Goal: Communication & Community: Share content

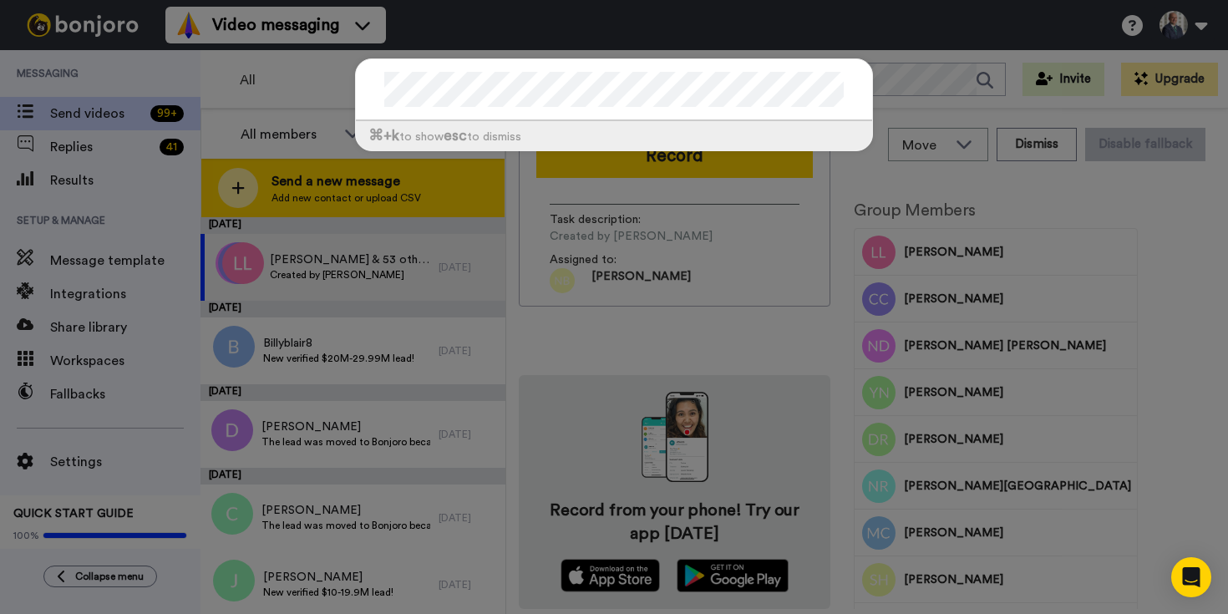
drag, startPoint x: 333, startPoint y: 173, endPoint x: 327, endPoint y: 185, distance: 13.1
click at [333, 173] on div "⌘ +k to show esc to dismiss" at bounding box center [614, 307] width 1228 height 614
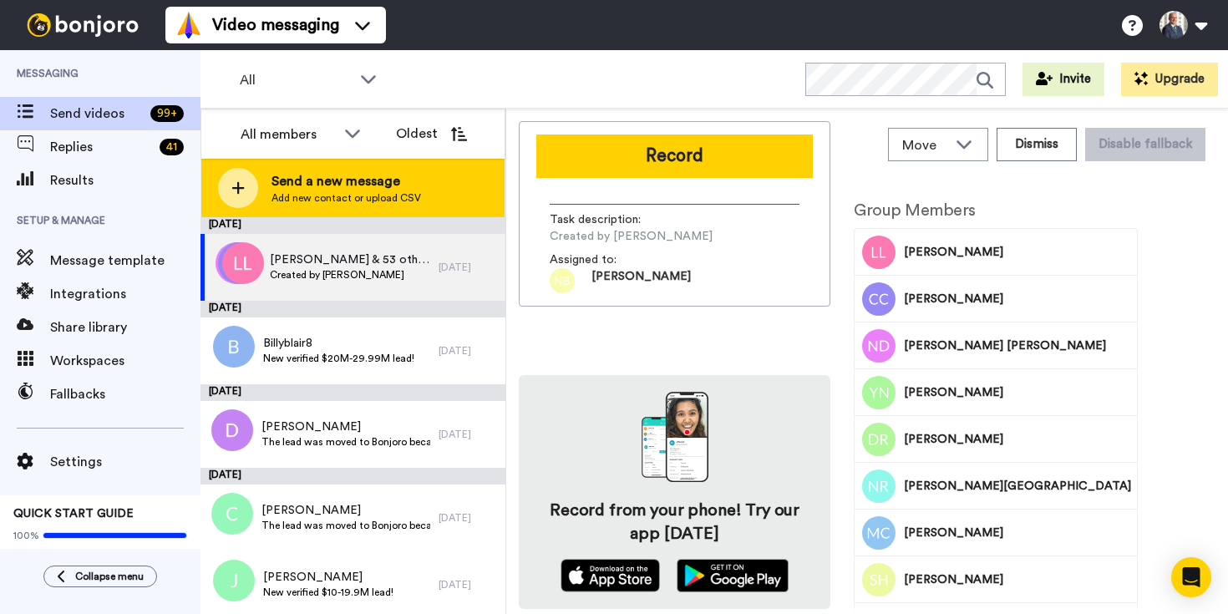
click at [327, 185] on span "Send a new message" at bounding box center [347, 181] width 150 height 20
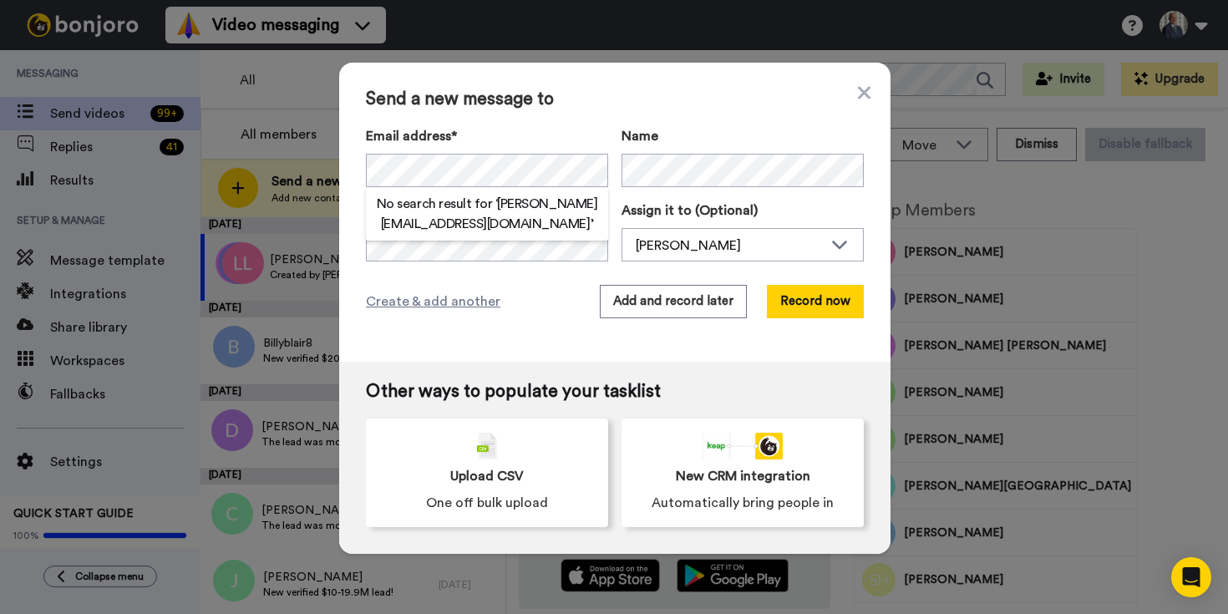
click at [485, 211] on h2 "No search result for ‘ [PERSON_NAME][EMAIL_ADDRESS][DOMAIN_NAME] ’" at bounding box center [487, 214] width 242 height 40
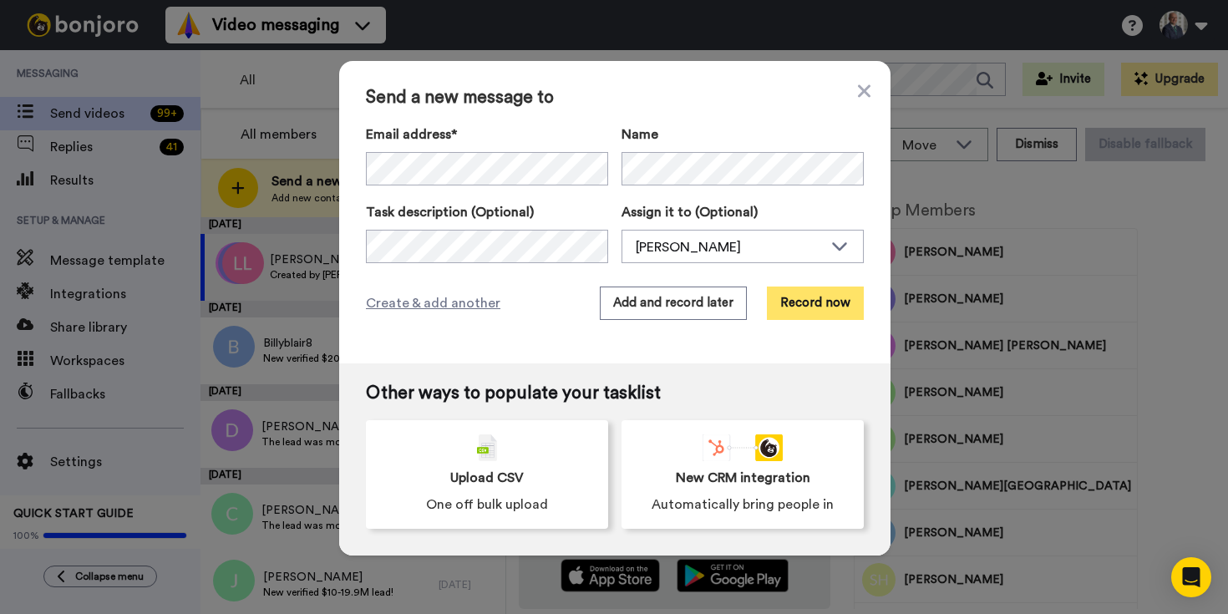
click at [801, 297] on button "Record now" at bounding box center [815, 303] width 97 height 33
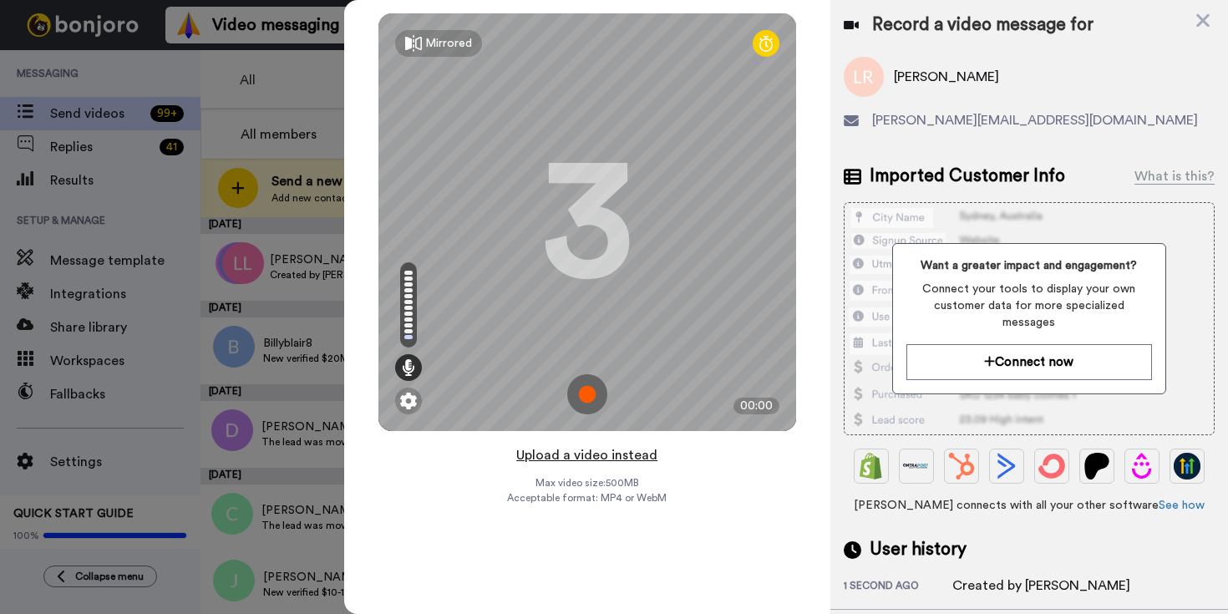
click at [637, 454] on button "Upload a video instead" at bounding box center [586, 455] width 151 height 22
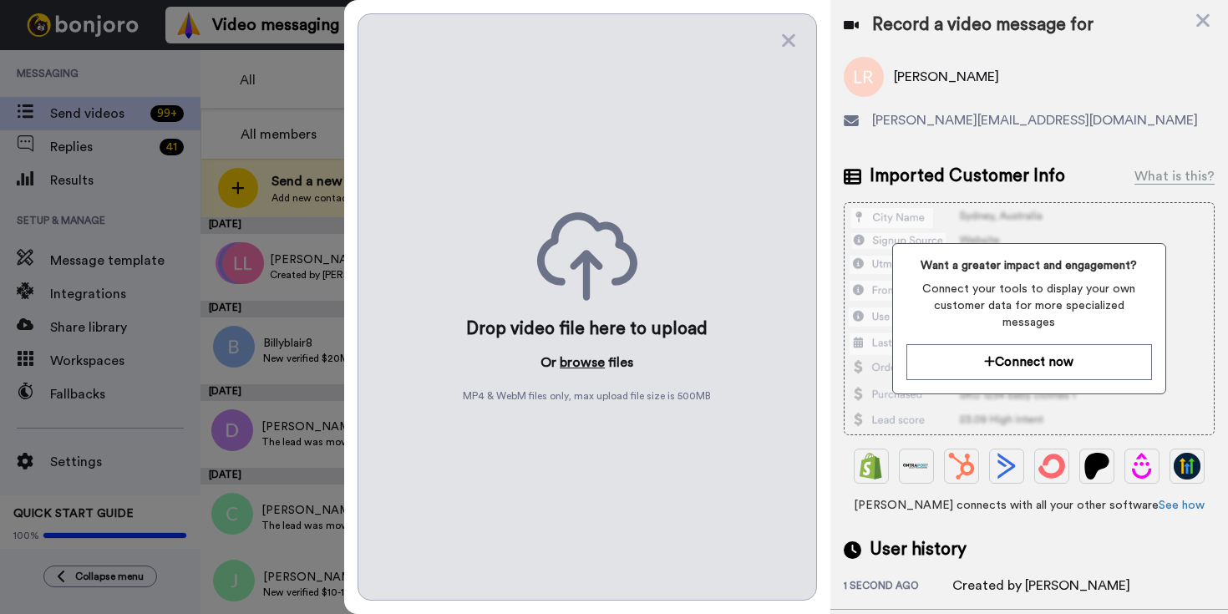
click at [591, 362] on button "browse" at bounding box center [582, 363] width 45 height 20
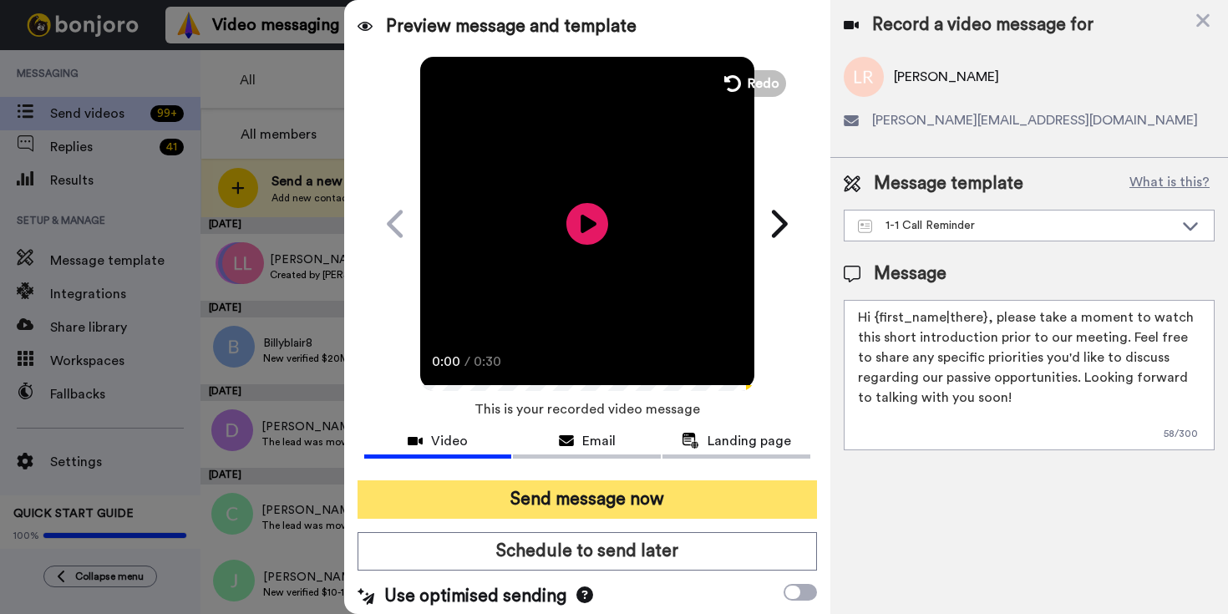
click at [614, 505] on button "Send message now" at bounding box center [587, 499] width 459 height 38
